Goal: Complete application form

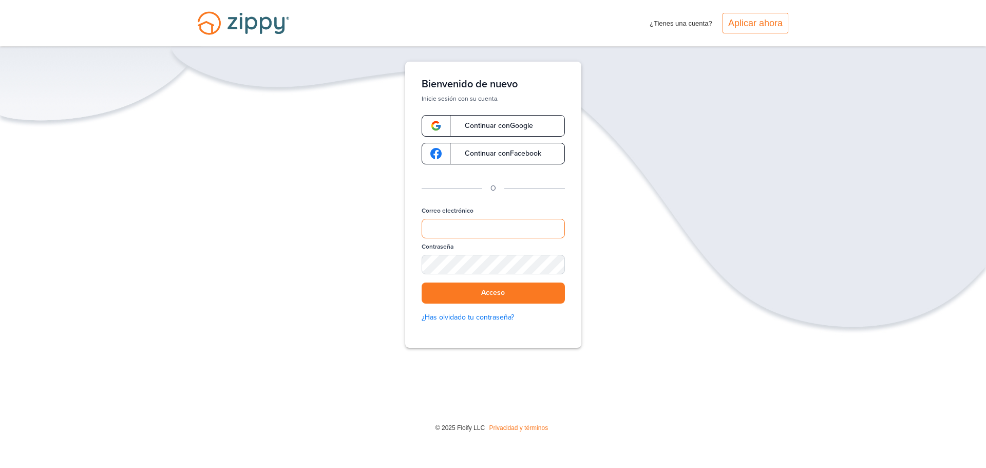
click at [477, 230] on input "Correo electrónico" at bounding box center [493, 229] width 143 height 20
type input "**********"
click at [498, 295] on font "Acceso" at bounding box center [493, 293] width 24 height 9
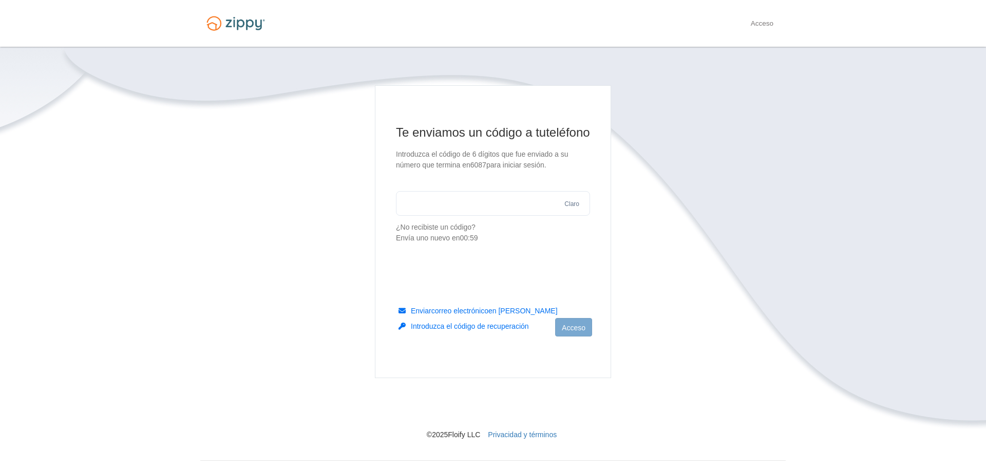
click at [496, 216] on input "text" at bounding box center [493, 203] width 194 height 25
type input "******"
click at [583, 327] on font "Acceso" at bounding box center [574, 328] width 24 height 8
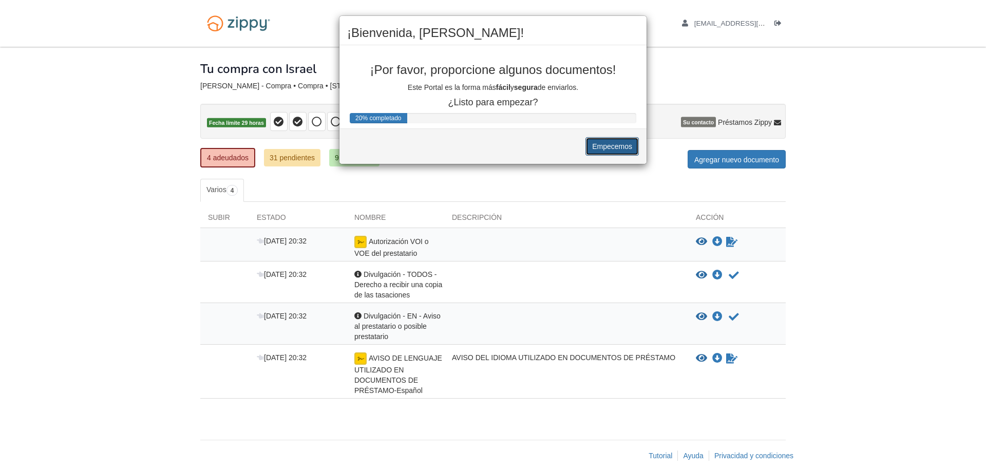
click at [593, 147] on font "Empecemos" at bounding box center [612, 147] width 40 height 8
click at [221, 161] on div "¡Bienvenida, [PERSON_NAME]! ¡Por favor, proporcione algunos documentos! Este Po…" at bounding box center [493, 234] width 986 height 468
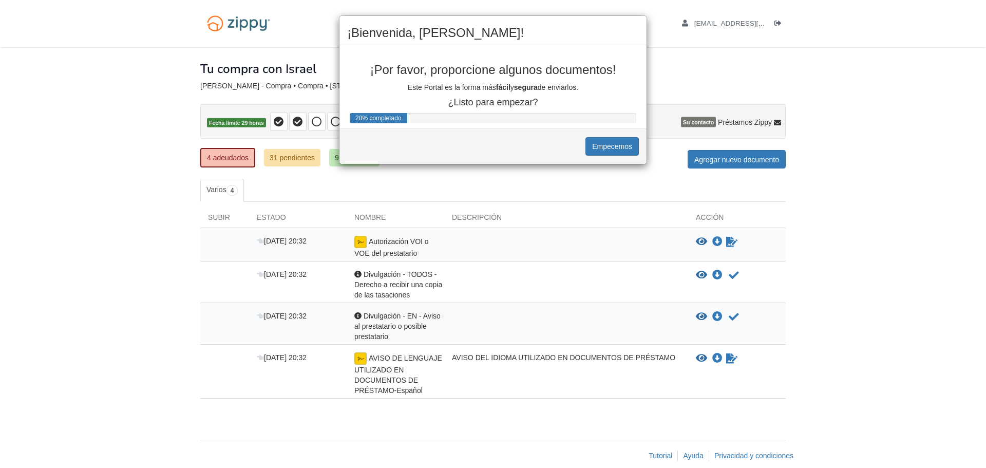
click at [221, 161] on div "¡Bienvenida, [PERSON_NAME]! ¡Por favor, proporcione algunos documentos! Este Po…" at bounding box center [493, 234] width 986 height 468
click at [312, 117] on div "¡Bienvenida, [PERSON_NAME]! ¡Por favor, proporcione algunos documentos! Este Po…" at bounding box center [493, 234] width 986 height 468
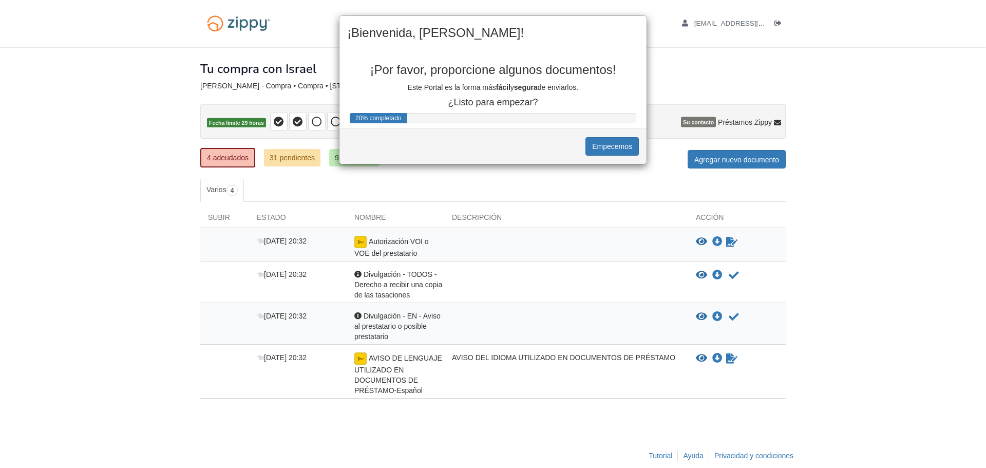
click at [312, 117] on div "¡Bienvenida, [PERSON_NAME]! ¡Por favor, proporcione algunos documentos! Este Po…" at bounding box center [493, 234] width 986 height 468
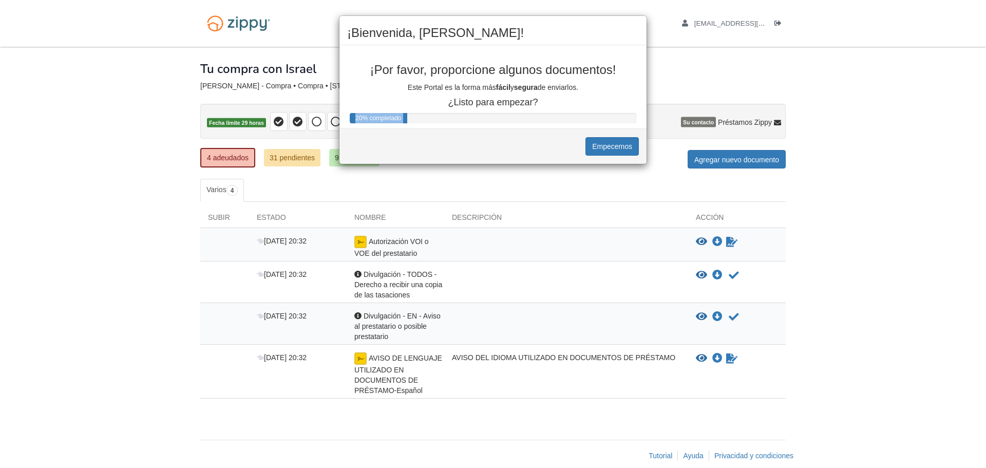
click at [312, 117] on div "¡Bienvenida, [PERSON_NAME]! ¡Por favor, proporcione algunos documentos! Este Po…" at bounding box center [493, 234] width 986 height 468
click at [744, 164] on div "¡Bienvenida, [PERSON_NAME]! ¡Por favor, proporcione algunos documentos! Este Po…" at bounding box center [493, 234] width 986 height 468
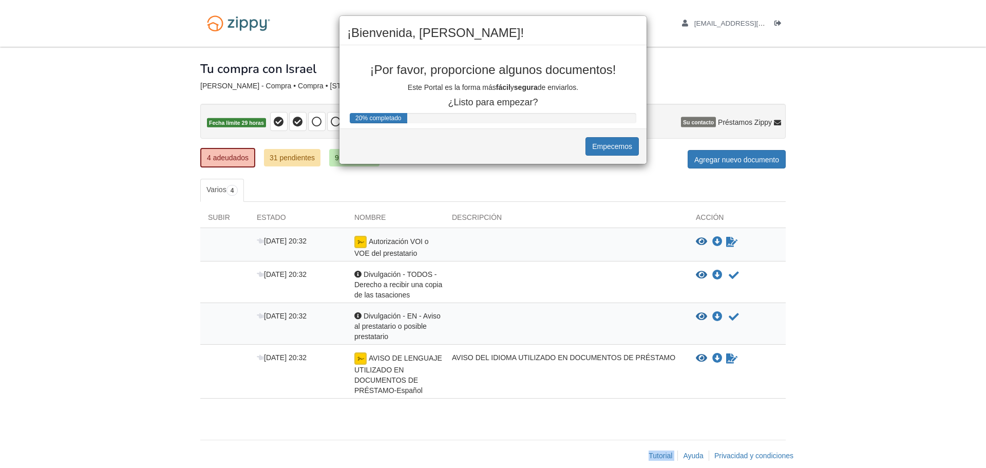
click at [744, 164] on div "¡Bienvenida, [PERSON_NAME]! ¡Por favor, proporcione algunos documentos! Este Po…" at bounding box center [493, 234] width 986 height 468
click at [397, 376] on div "¡Bienvenida, [PERSON_NAME]! ¡Por favor, proporcione algunos documentos! Este Po…" at bounding box center [493, 234] width 986 height 468
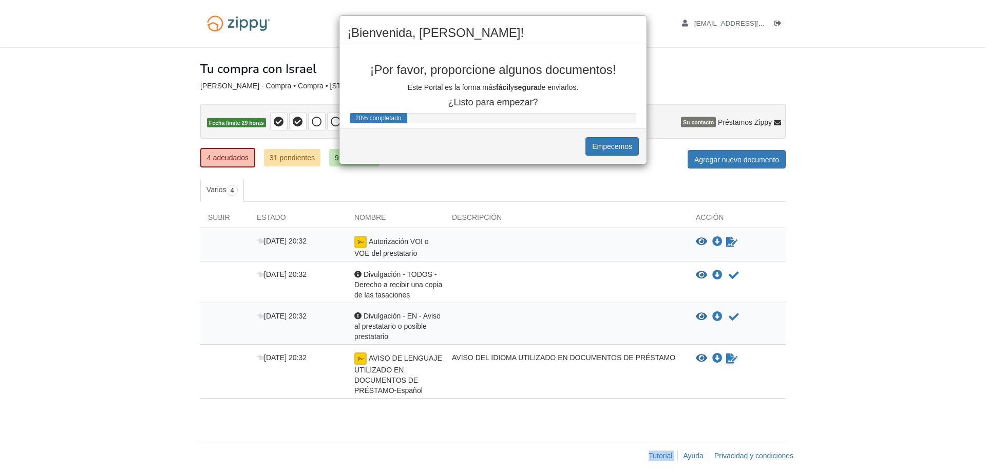
click at [401, 375] on div "¡Bienvenida, [PERSON_NAME]! ¡Por favor, proporcione algunos documentos! Este Po…" at bounding box center [493, 234] width 986 height 468
click at [736, 275] on div "¡Bienvenida, [PERSON_NAME]! ¡Por favor, proporcione algunos documentos! Este Po…" at bounding box center [493, 234] width 986 height 468
click at [734, 276] on div "¡Bienvenida, [PERSON_NAME]! ¡Por favor, proporcione algunos documentos! Este Po…" at bounding box center [493, 234] width 986 height 468
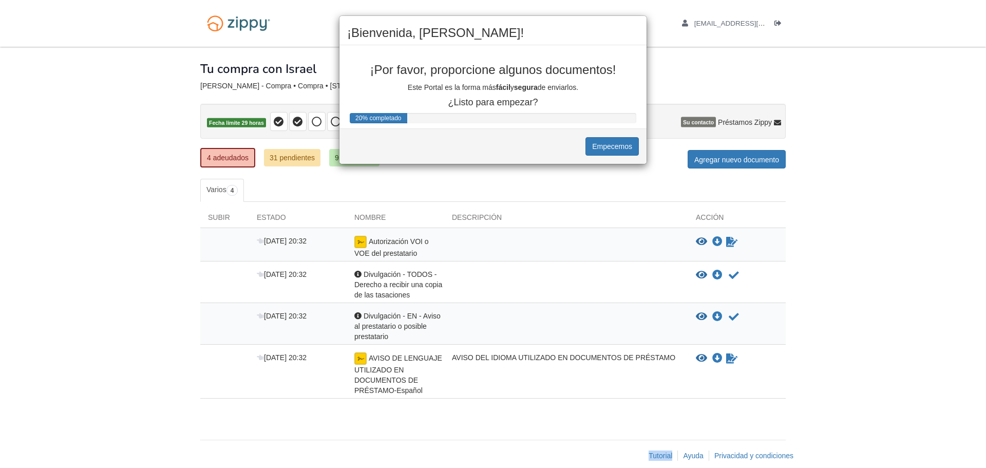
click at [734, 276] on div "¡Bienvenida, [PERSON_NAME]! ¡Por favor, proporcione algunos documentos! Este Po…" at bounding box center [493, 234] width 986 height 468
click at [732, 277] on div "¡Bienvenida, [PERSON_NAME]! ¡Por favor, proporcione algunos documentos! Este Po…" at bounding box center [493, 234] width 986 height 468
click at [734, 77] on div "¡Bienvenida, [PERSON_NAME]! ¡Por favor, proporcione algunos documentos! Este Po…" at bounding box center [493, 234] width 986 height 468
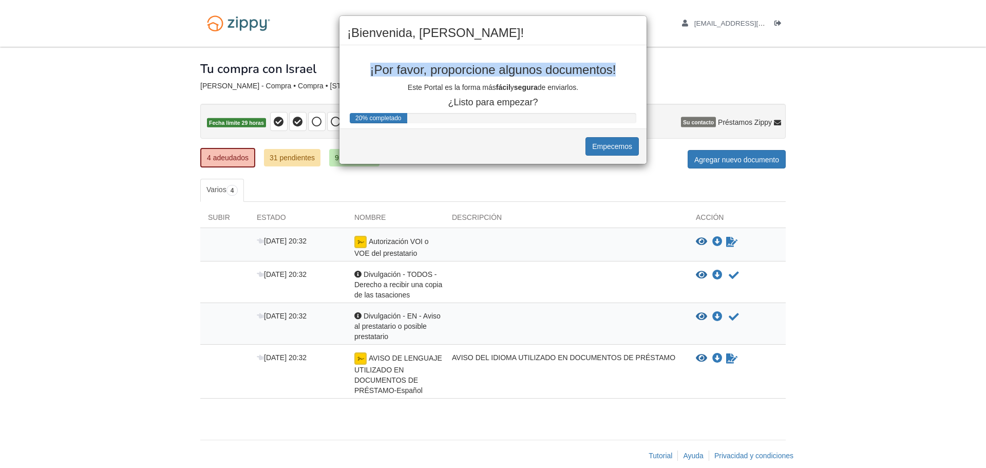
click at [567, 80] on div "¡Por favor, proporcione algunos documentos! Este Portal es la forma más fácil y…" at bounding box center [492, 76] width 307 height 62
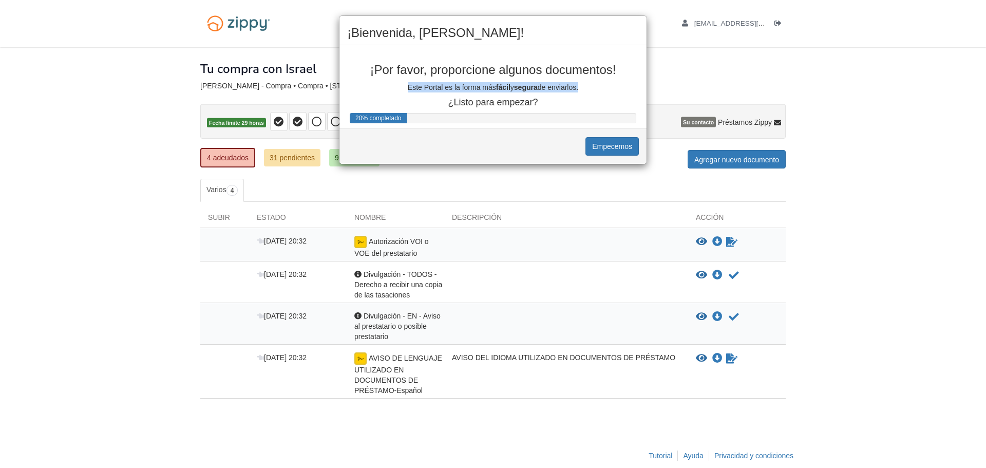
click at [519, 107] on font "¿Listo para empezar?" at bounding box center [493, 102] width 90 height 10
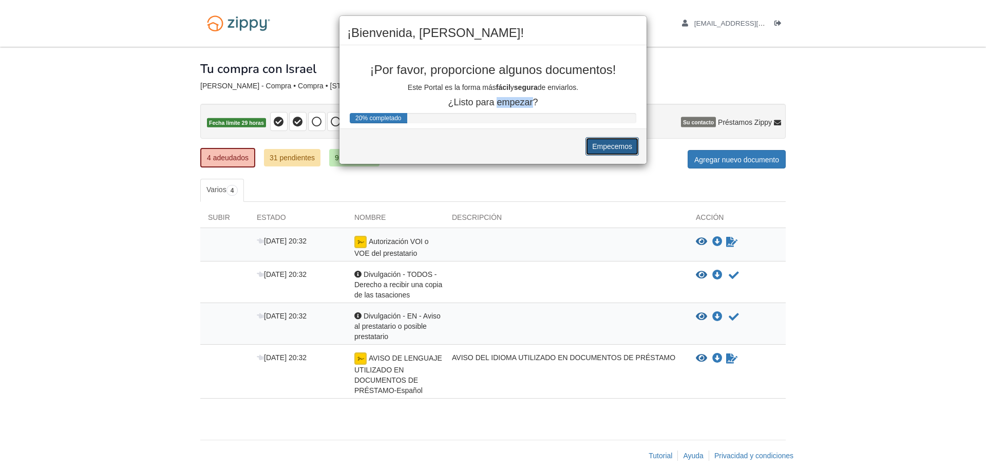
click at [609, 147] on font "Empecemos" at bounding box center [612, 147] width 40 height 8
click at [586, 137] on button "Empecemos" at bounding box center [612, 146] width 53 height 18
click at [613, 143] on font "Empecemos" at bounding box center [612, 147] width 40 height 8
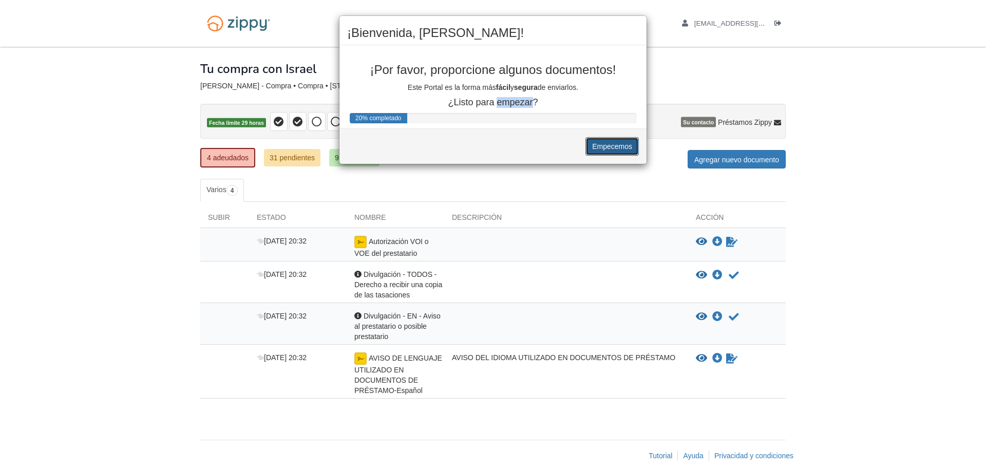
click at [613, 143] on font "Empecemos" at bounding box center [612, 147] width 40 height 8
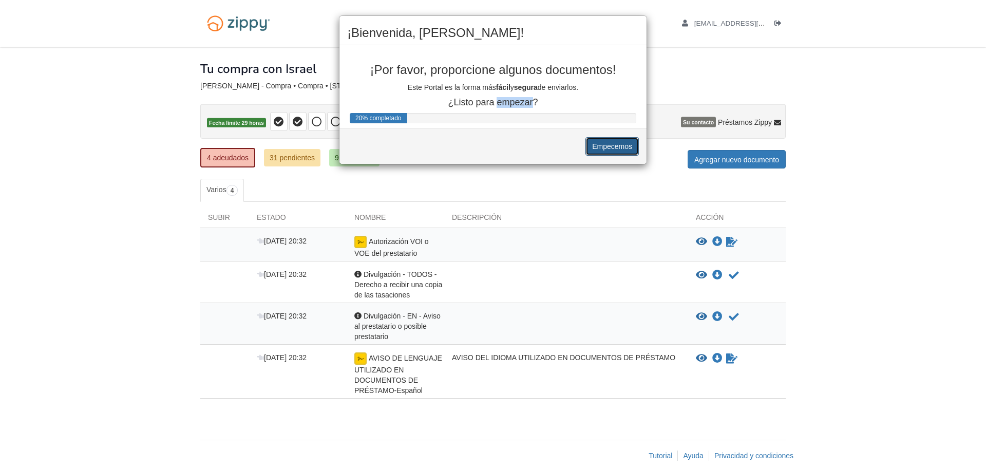
click at [613, 143] on font "Empecemos" at bounding box center [612, 147] width 40 height 8
click at [635, 152] on button "Empecemos" at bounding box center [612, 146] width 53 height 18
click at [349, 167] on div "¡Bienvenida, [PERSON_NAME]! ¡Por favor, proporcione algunos documentos! Este Po…" at bounding box center [493, 234] width 986 height 468
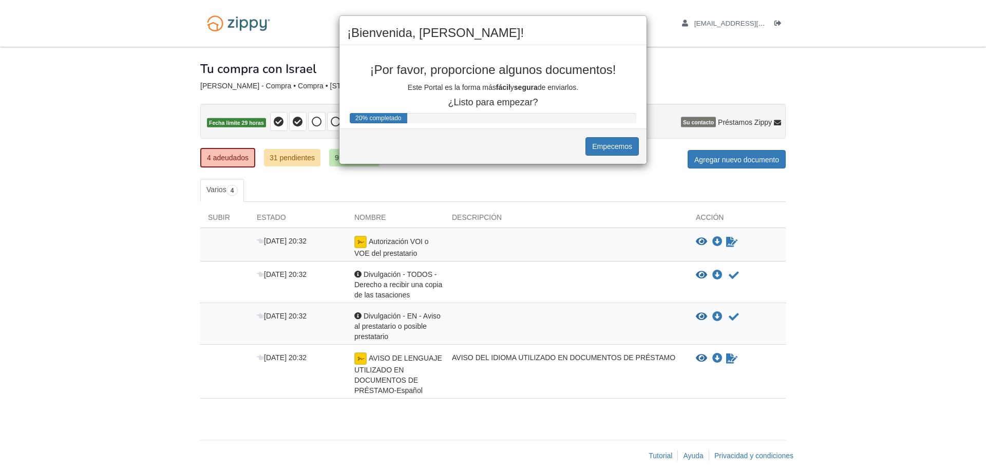
click at [349, 167] on div "¡Bienvenida, [PERSON_NAME]! ¡Por favor, proporcione algunos documentos! Este Po…" at bounding box center [493, 234] width 986 height 468
click at [421, 116] on div "20% completado" at bounding box center [493, 118] width 287 height 10
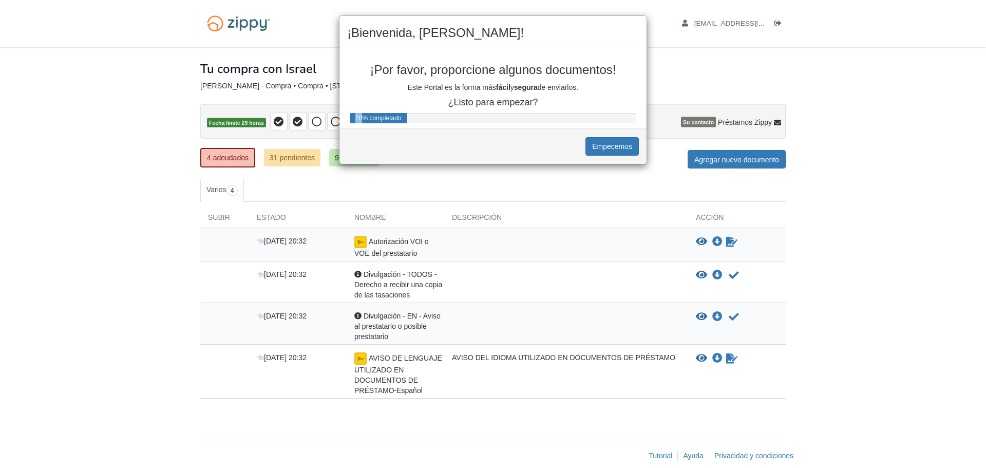
click at [421, 116] on div "20% completado" at bounding box center [493, 118] width 287 height 10
click at [621, 148] on font "Empecemos" at bounding box center [612, 147] width 40 height 8
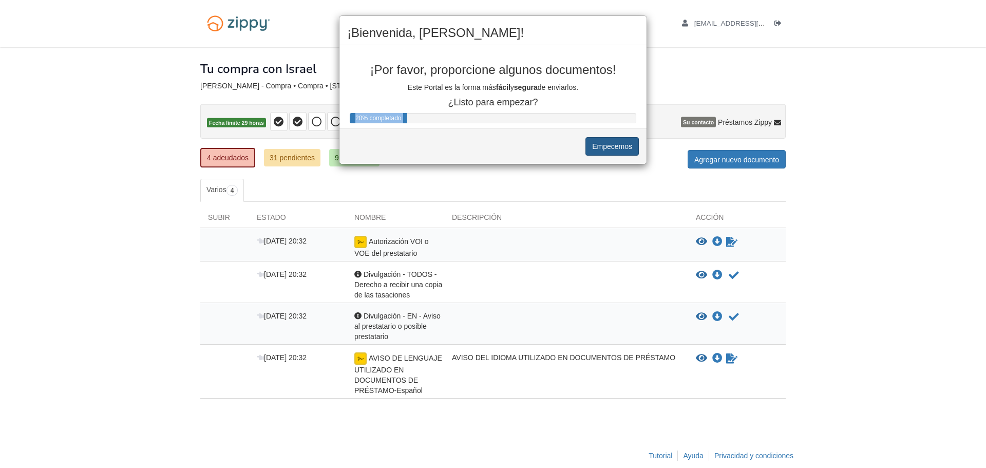
click at [621, 148] on font "Empecemos" at bounding box center [612, 147] width 40 height 8
click at [616, 146] on font "Empecemos" at bounding box center [612, 147] width 40 height 8
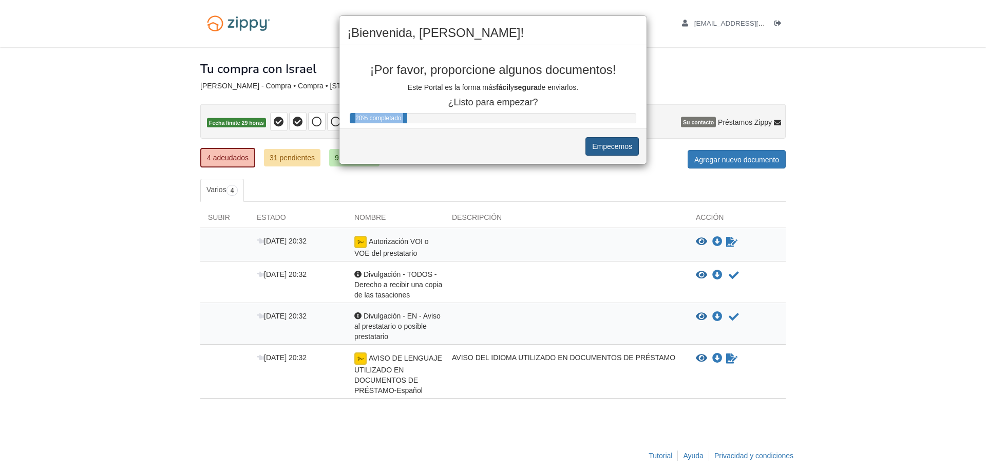
click at [616, 146] on font "Empecemos" at bounding box center [612, 147] width 40 height 8
click at [282, 213] on div "¡Bienvenida, [PERSON_NAME]! ¡Por favor, proporcione algunos documentos! Este Po…" at bounding box center [493, 234] width 986 height 468
click at [213, 201] on div "¡Bienvenida, [PERSON_NAME]! ¡Por favor, proporcione algunos documentos! Este Po…" at bounding box center [493, 234] width 986 height 468
